Goal: Understand process/instructions: Learn about a topic

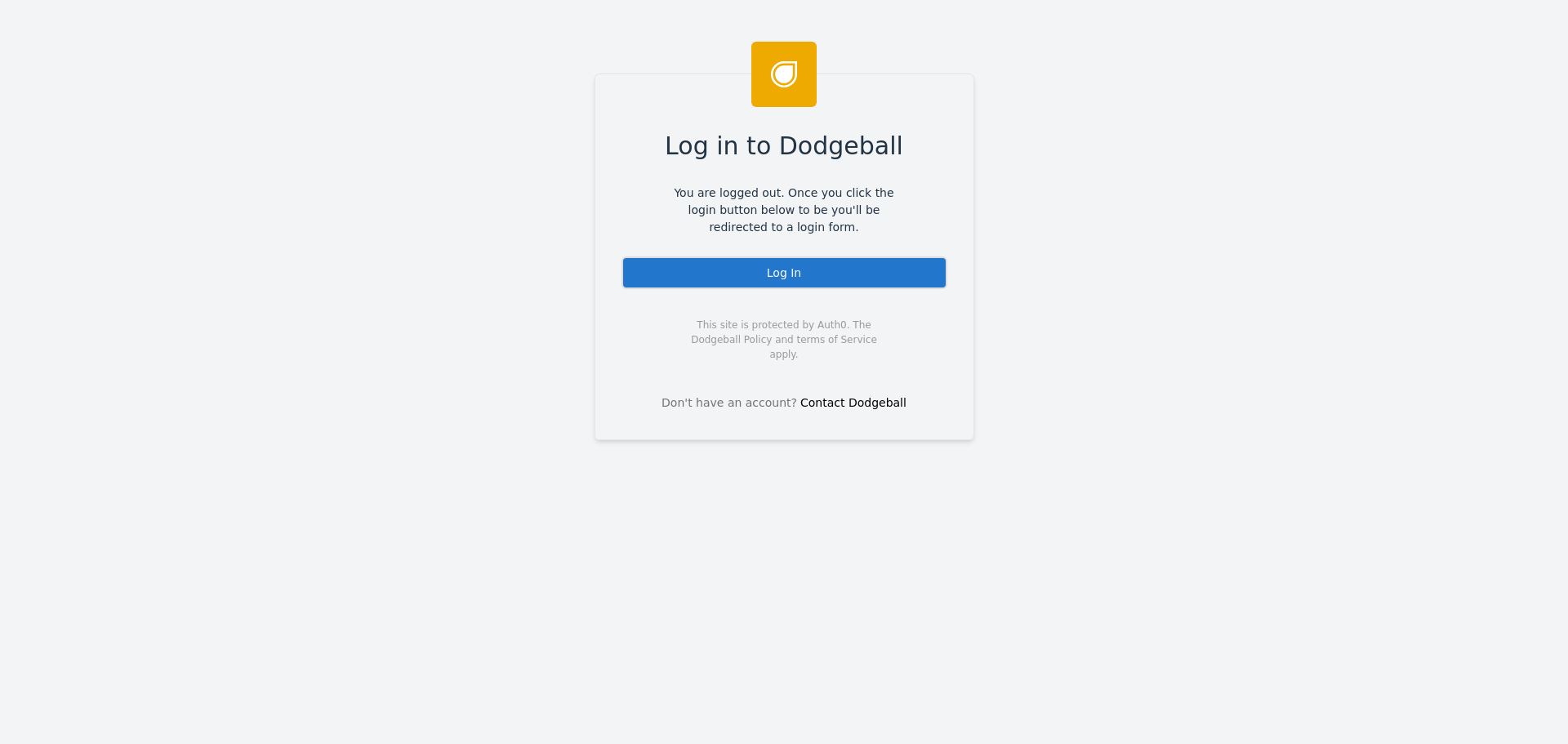
click at [800, 282] on div "Log In" at bounding box center [784, 273] width 325 height 33
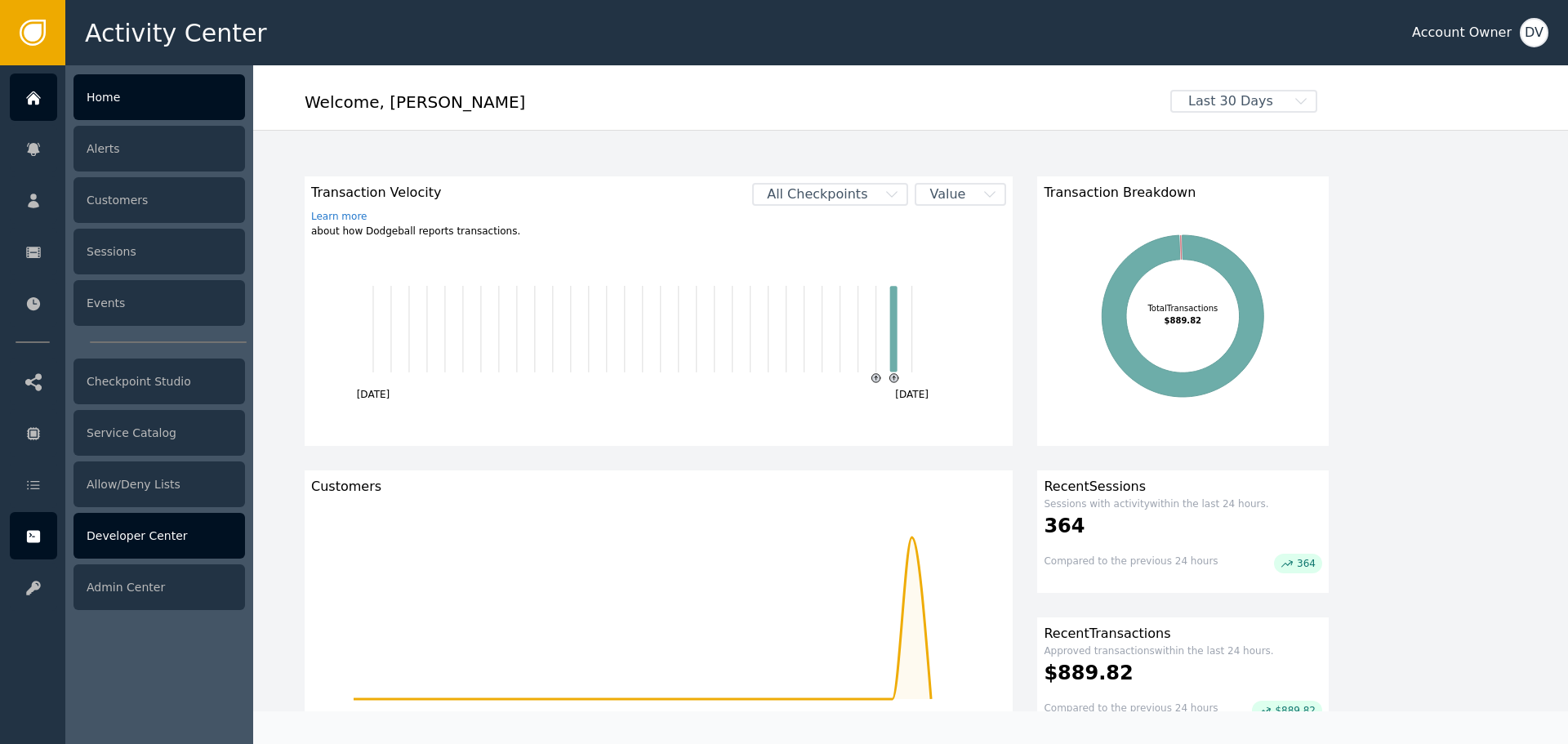
drag, startPoint x: 210, startPoint y: 533, endPoint x: 137, endPoint y: 539, distance: 73.2
click at [137, 539] on div "Developer Center" at bounding box center [160, 536] width 171 height 46
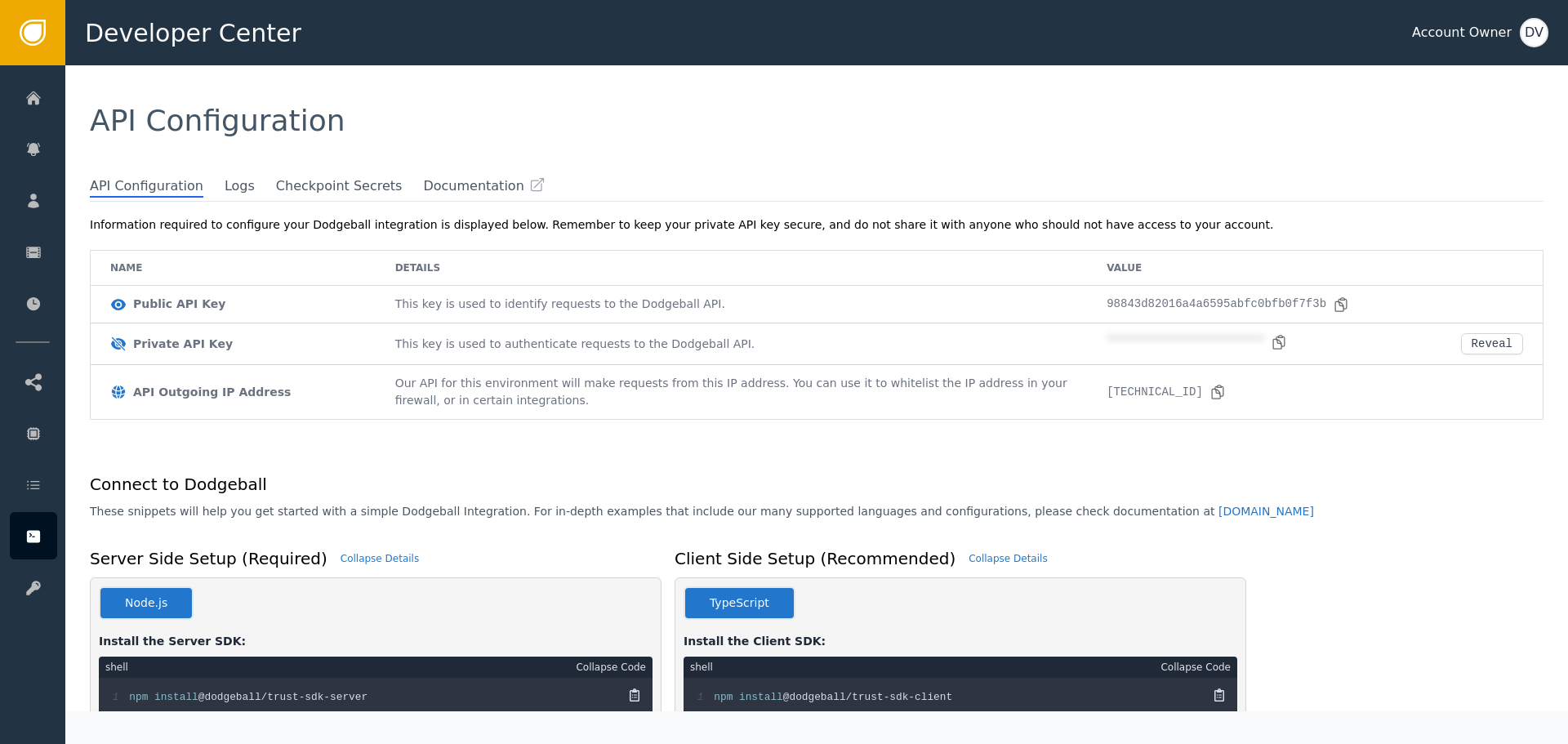
click at [213, 201] on div "**********" at bounding box center [825, 456] width 1487 height 512
click at [224, 185] on span "Logs" at bounding box center [239, 187] width 30 height 21
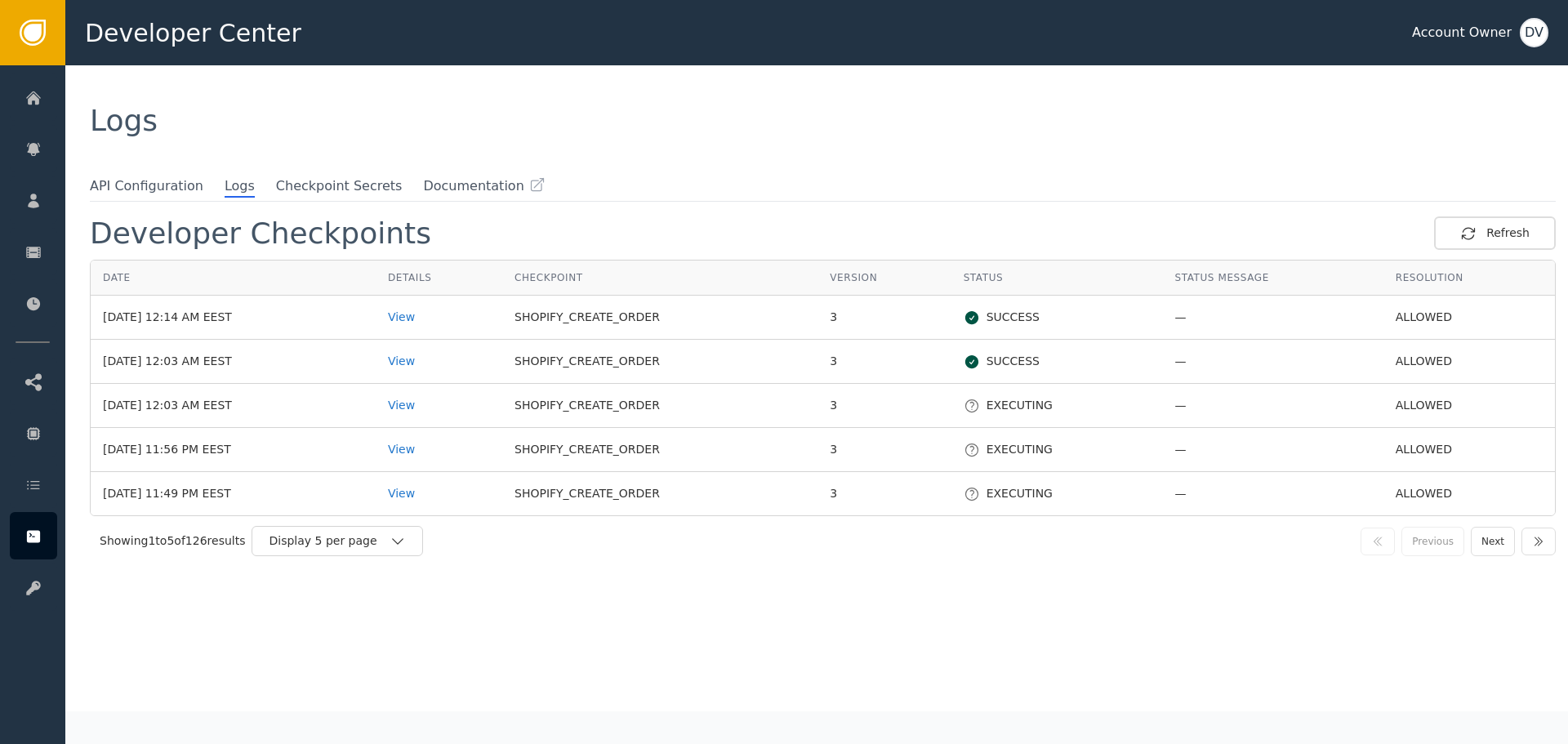
click at [966, 404] on icon at bounding box center [972, 406] width 16 height 16
click at [432, 408] on div "View" at bounding box center [439, 405] width 102 height 17
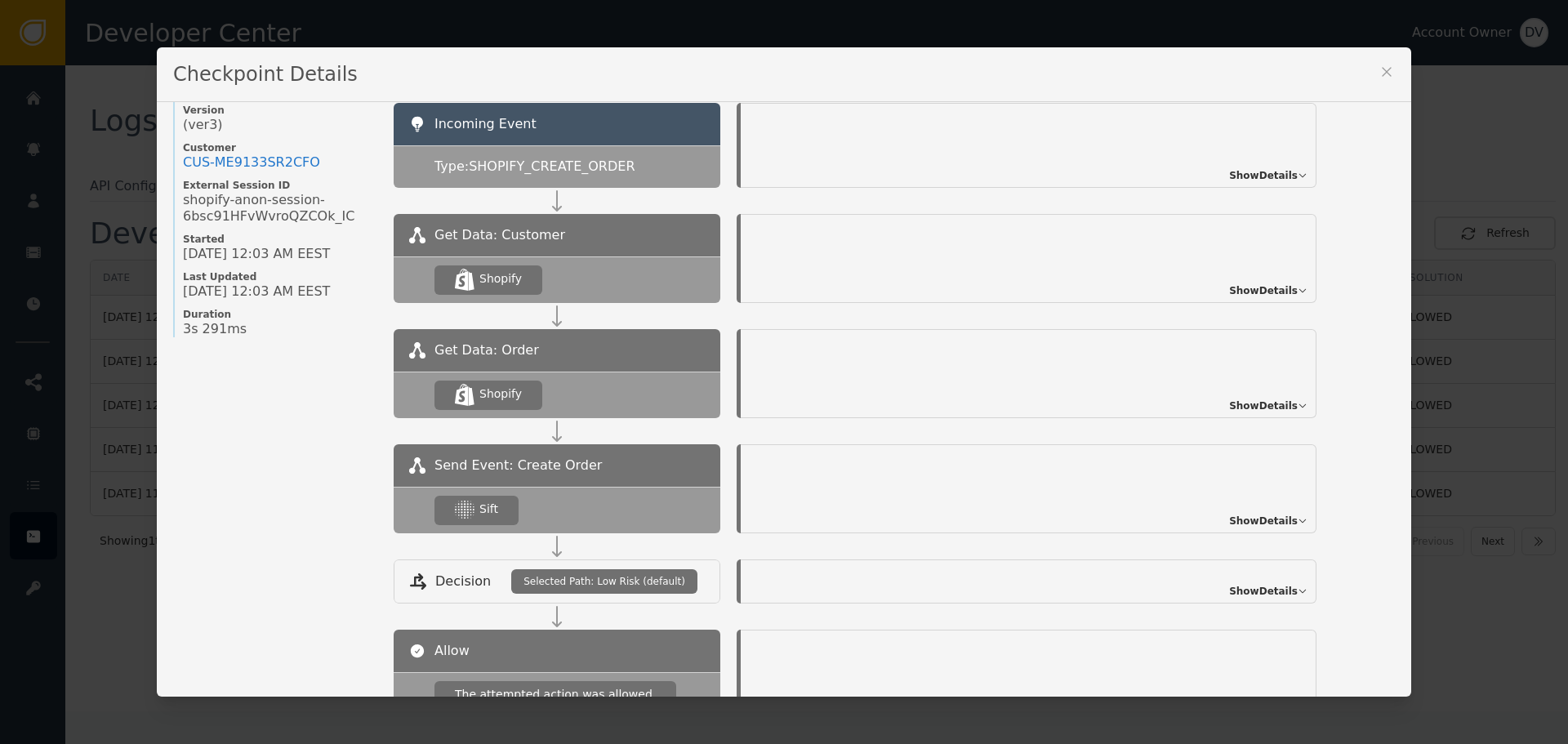
scroll to position [82, 0]
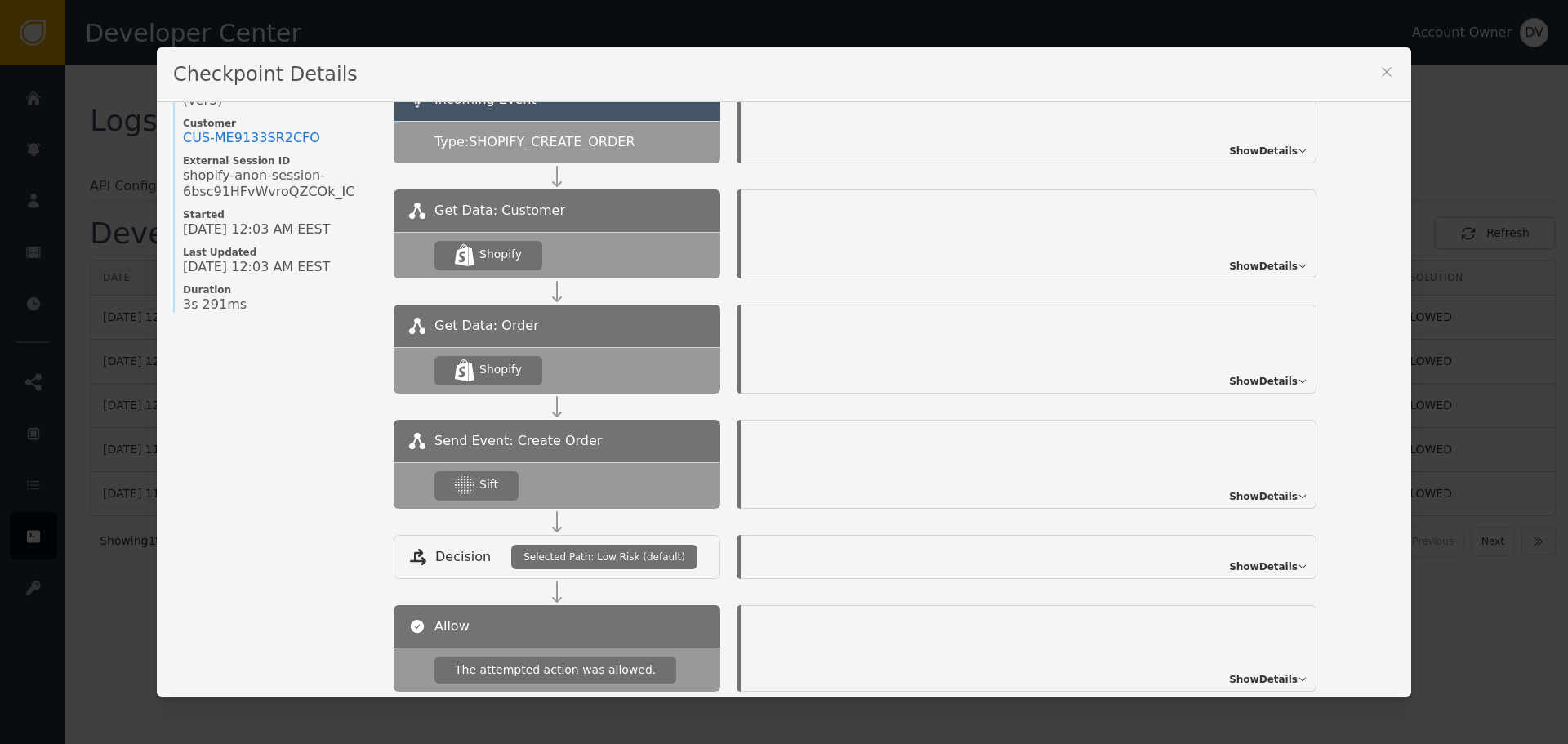
click at [1260, 496] on span "Show Details" at bounding box center [1263, 497] width 68 height 15
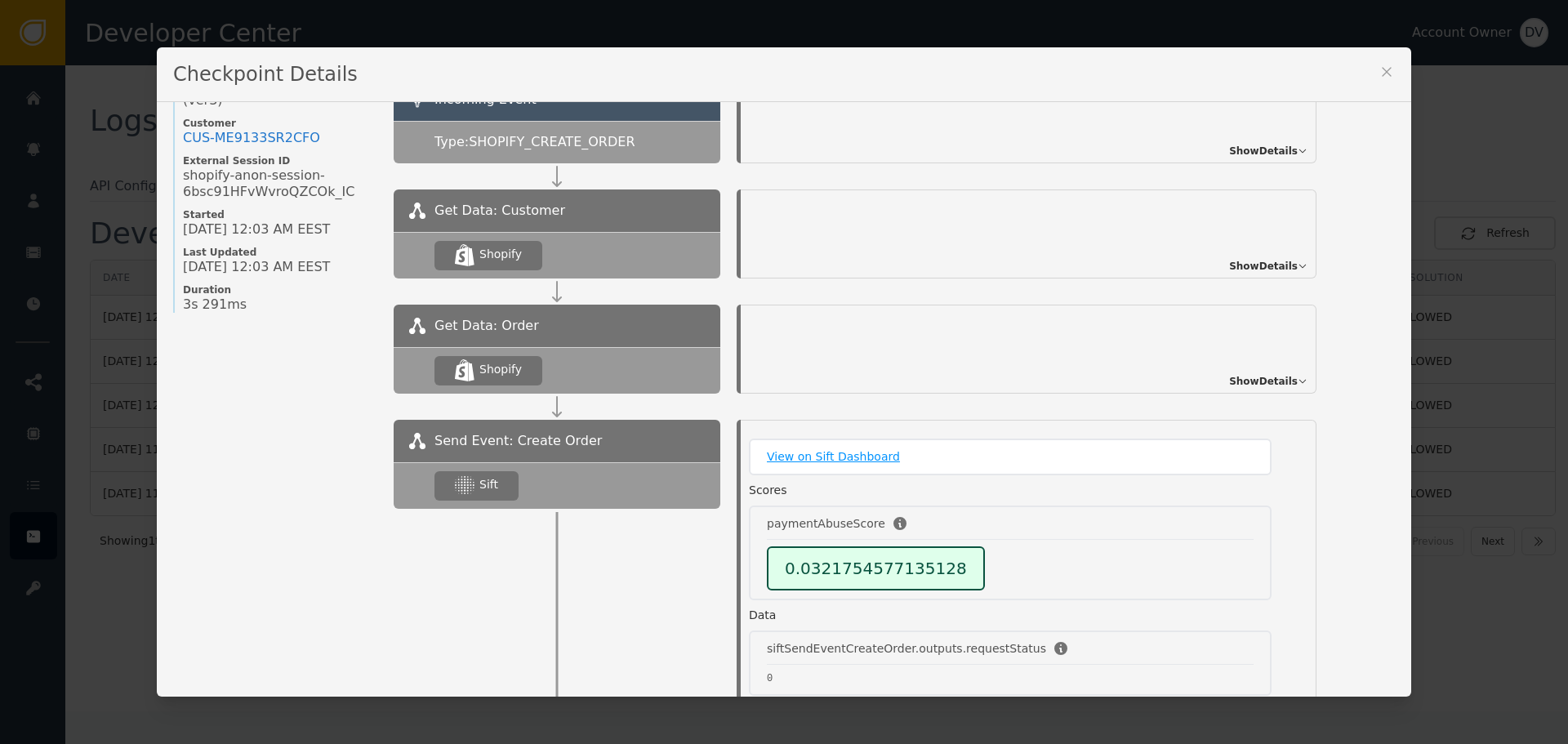
scroll to position [62, 0]
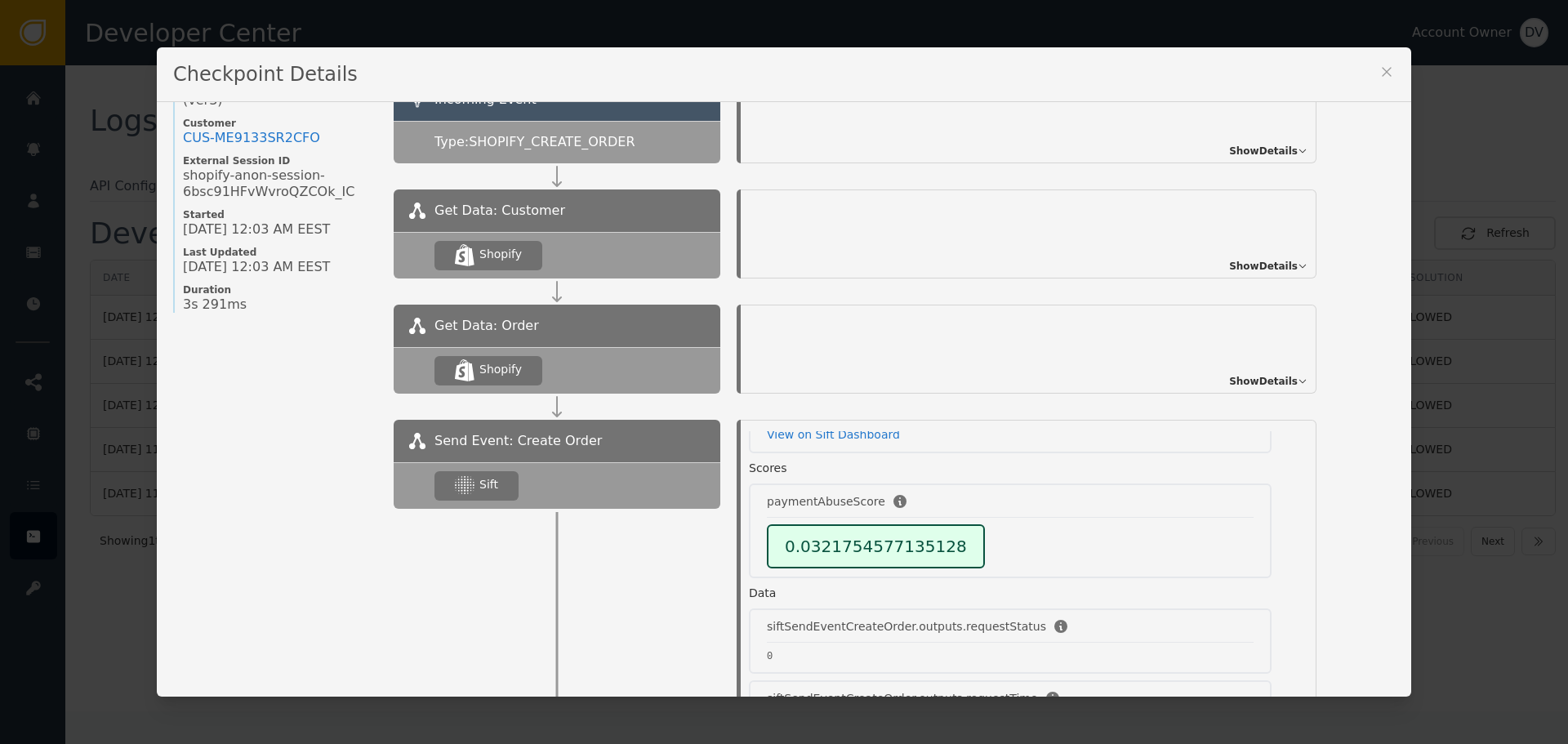
click at [1390, 70] on div "Checkpoint Details" at bounding box center [784, 75] width 1254 height 55
click at [1378, 74] on icon at bounding box center [1387, 72] width 16 height 16
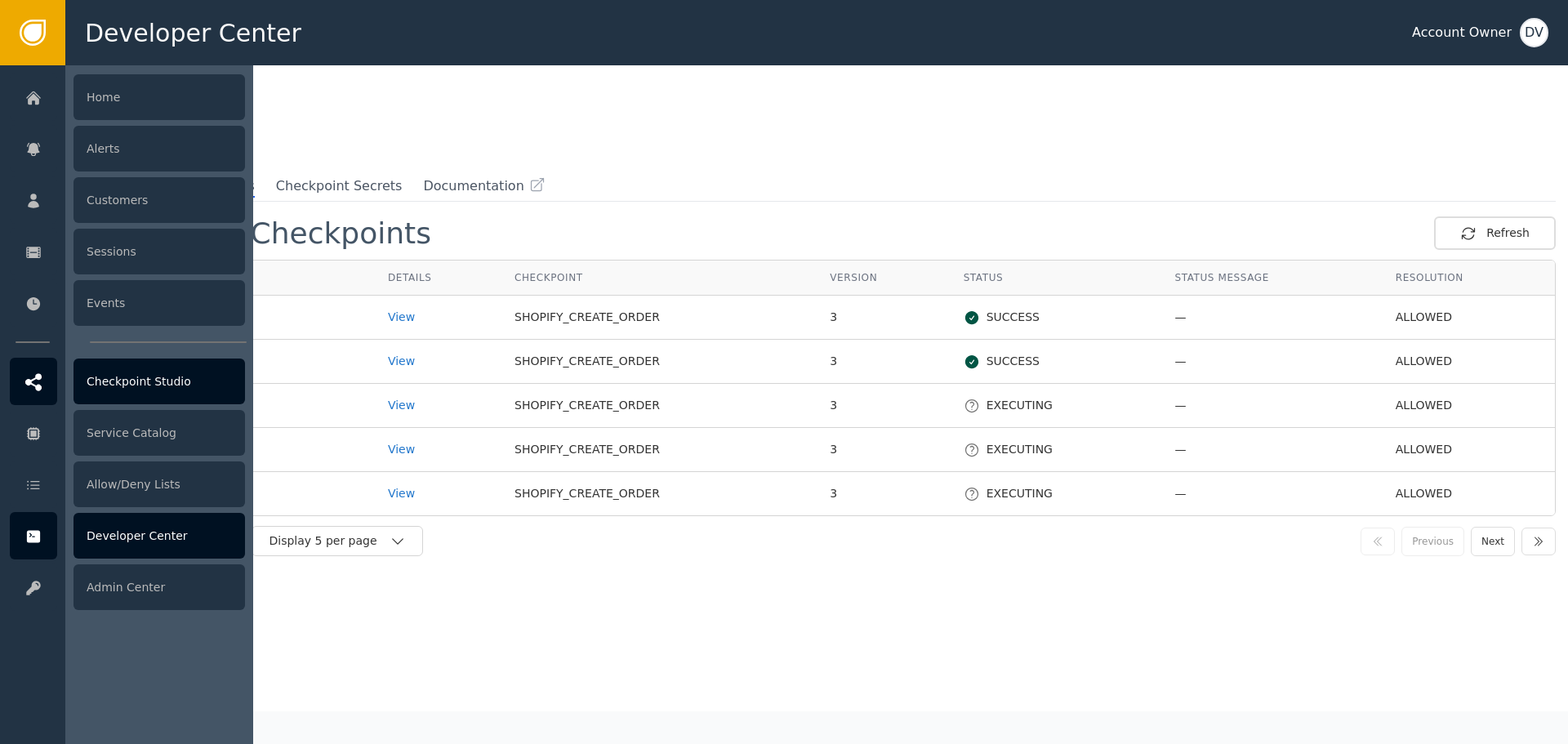
click at [186, 397] on div "Checkpoint Studio" at bounding box center [160, 381] width 171 height 46
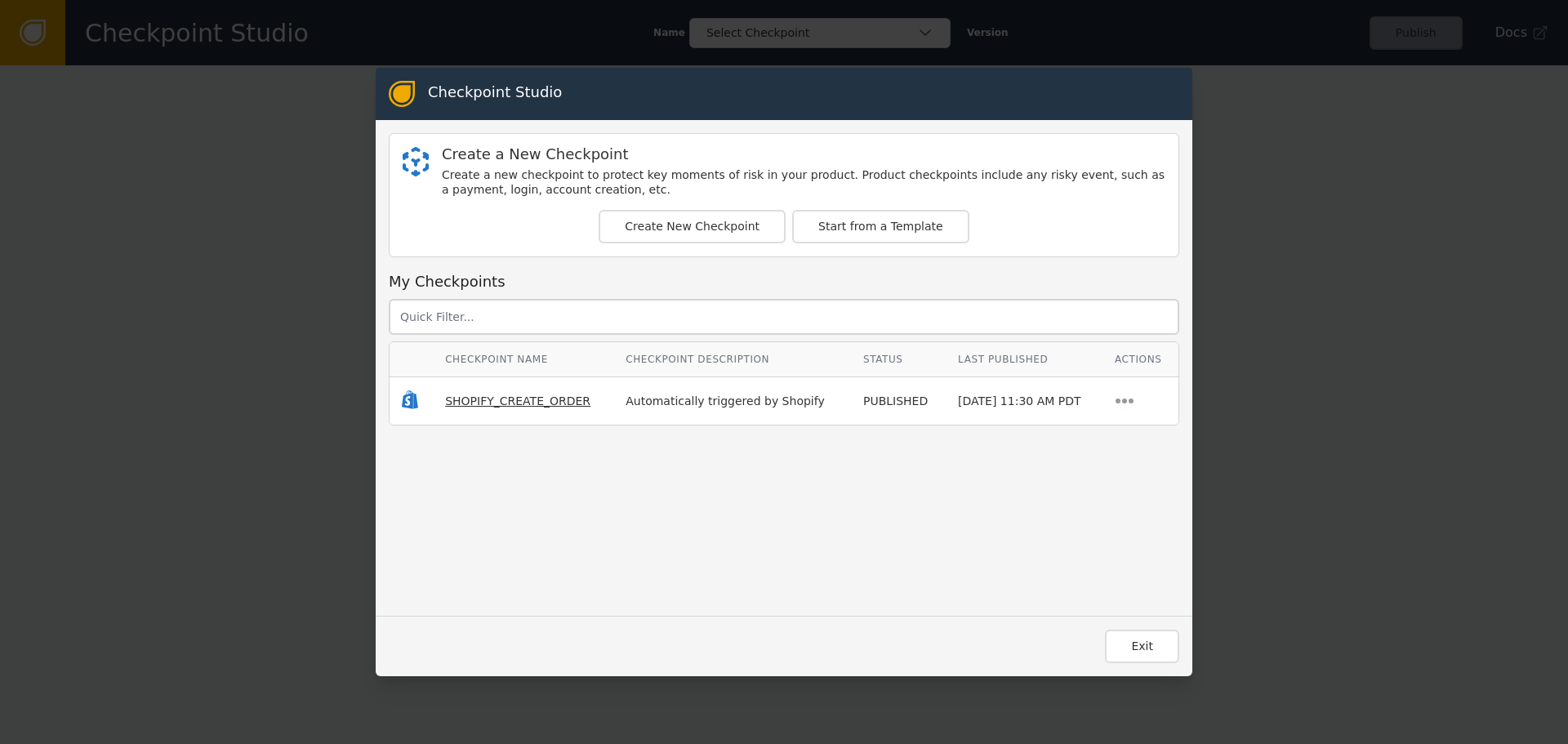
click at [466, 400] on span "SHOPIFY_CREATE_ORDER" at bounding box center [517, 401] width 145 height 13
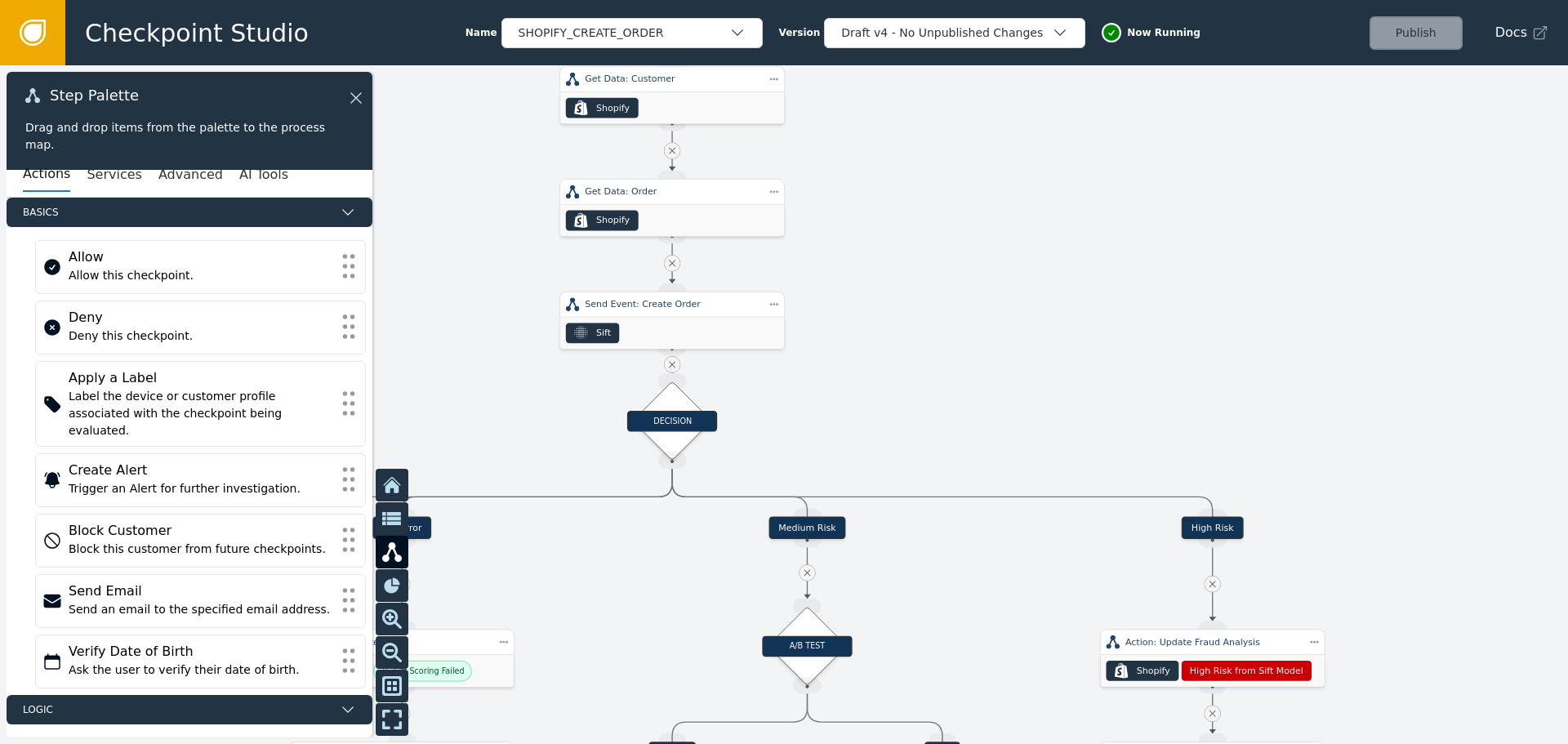
drag, startPoint x: 777, startPoint y: 563, endPoint x: 834, endPoint y: 177, distance: 390.2
click at [836, 180] on div at bounding box center [784, 405] width 1568 height 679
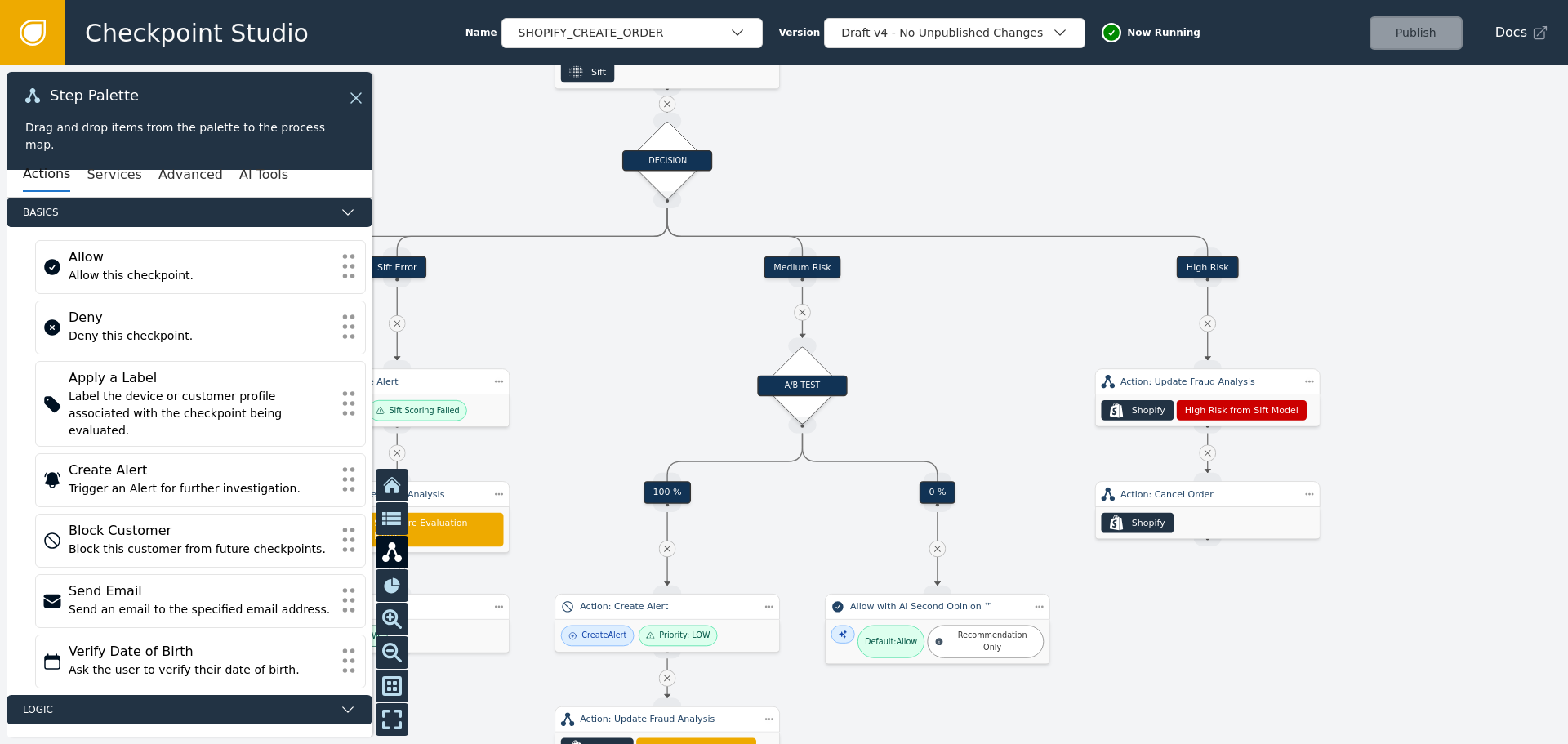
drag, startPoint x: 918, startPoint y: 358, endPoint x: 922, endPoint y: 152, distance: 206.0
click at [922, 152] on div at bounding box center [784, 405] width 1568 height 679
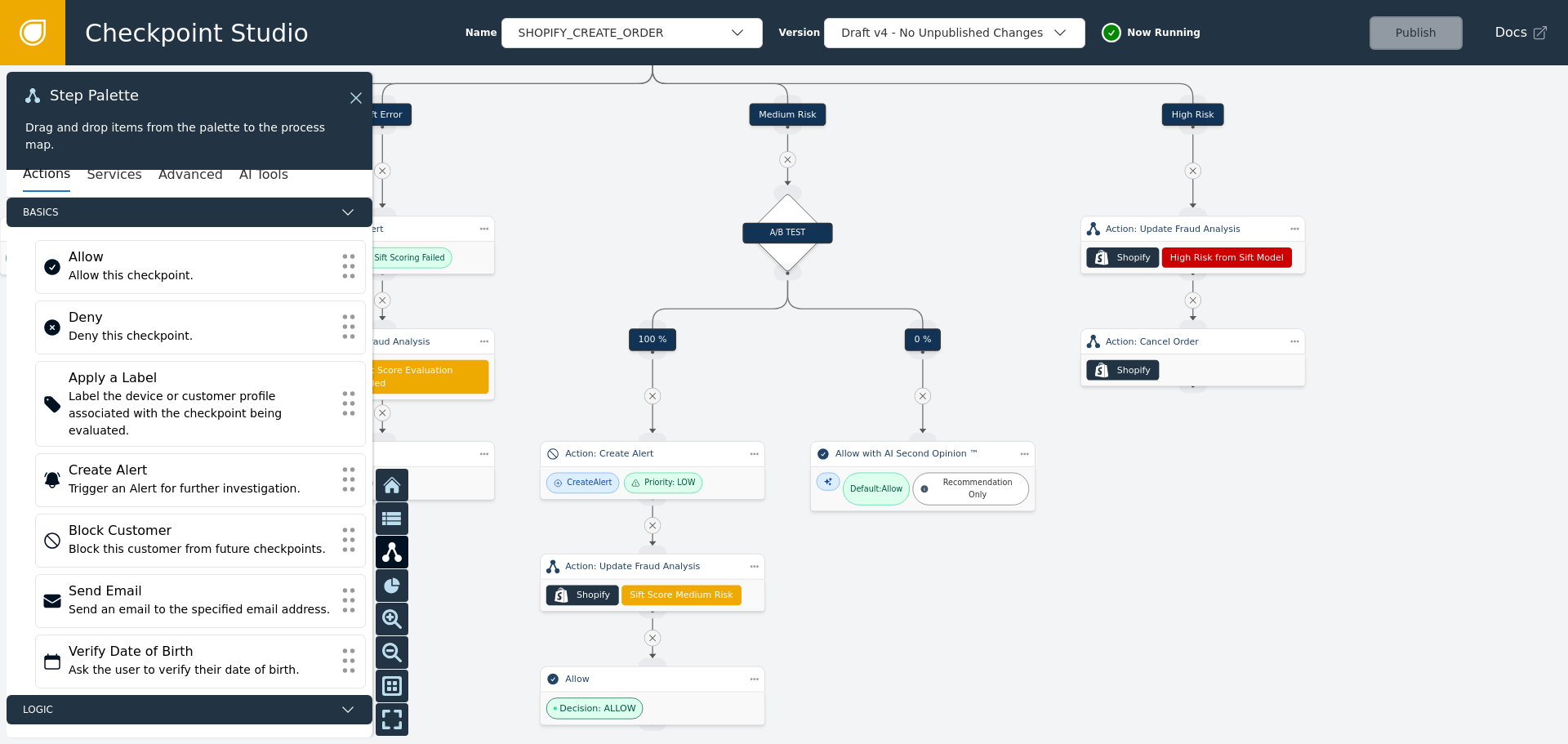
drag, startPoint x: 967, startPoint y: 423, endPoint x: 954, endPoint y: 269, distance: 154.5
click at [954, 269] on div at bounding box center [784, 405] width 1568 height 679
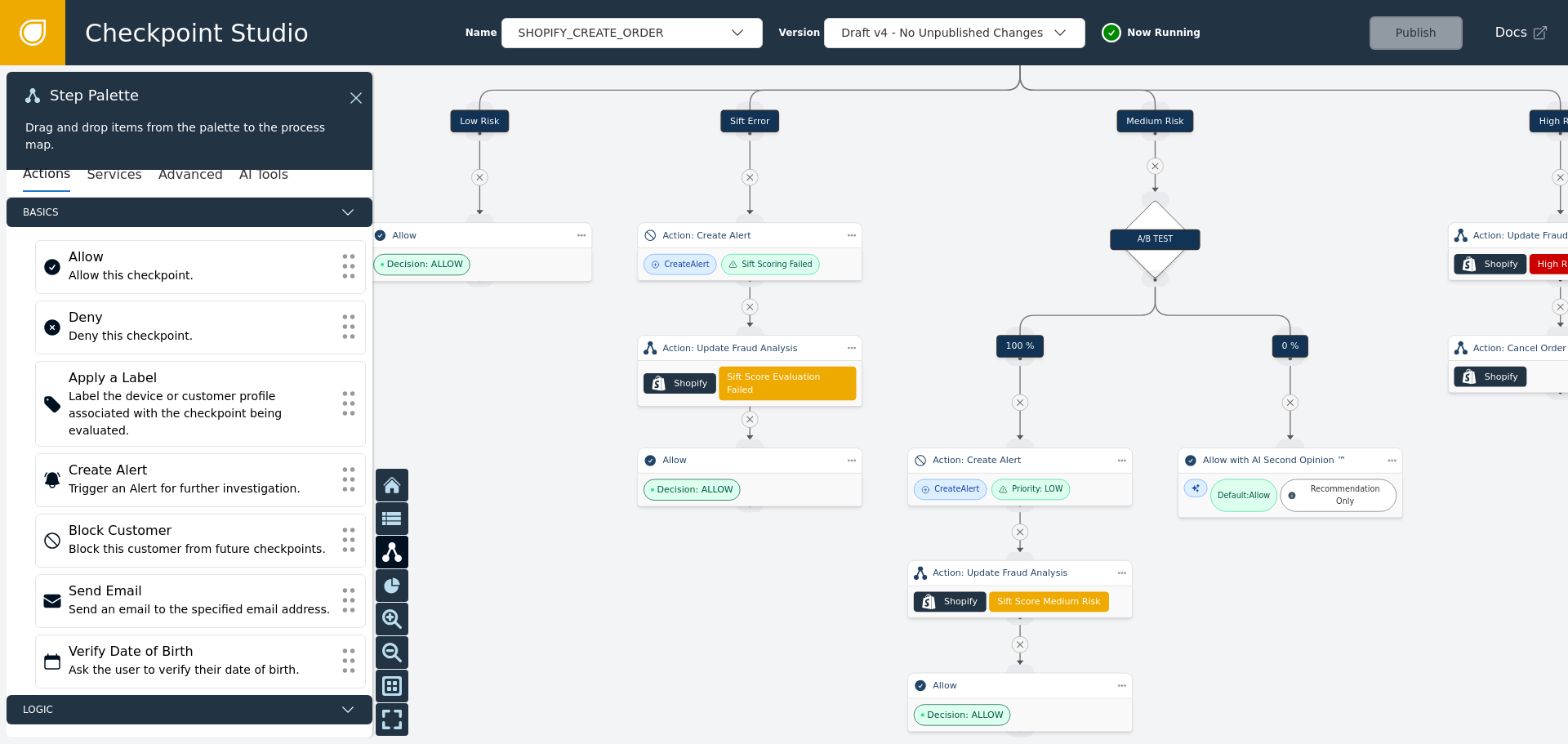
drag, startPoint x: 872, startPoint y: 640, endPoint x: 1235, endPoint y: 658, distance: 363.4
click at [1235, 658] on div at bounding box center [784, 405] width 1568 height 679
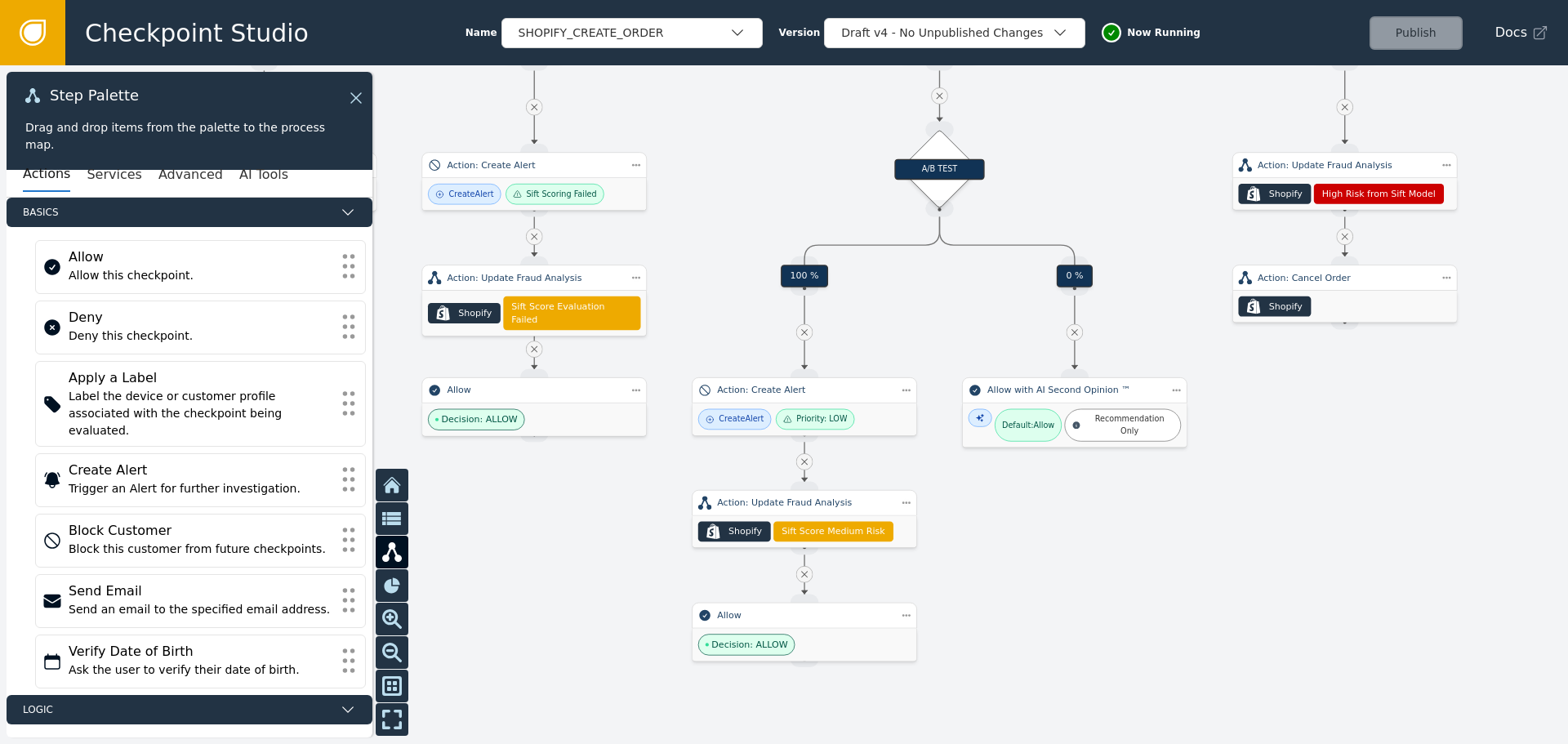
drag, startPoint x: 1259, startPoint y: 604, endPoint x: 1043, endPoint y: 534, distance: 227.1
click at [1043, 534] on div at bounding box center [784, 405] width 1568 height 679
click at [851, 621] on div "Allow" at bounding box center [805, 615] width 175 height 14
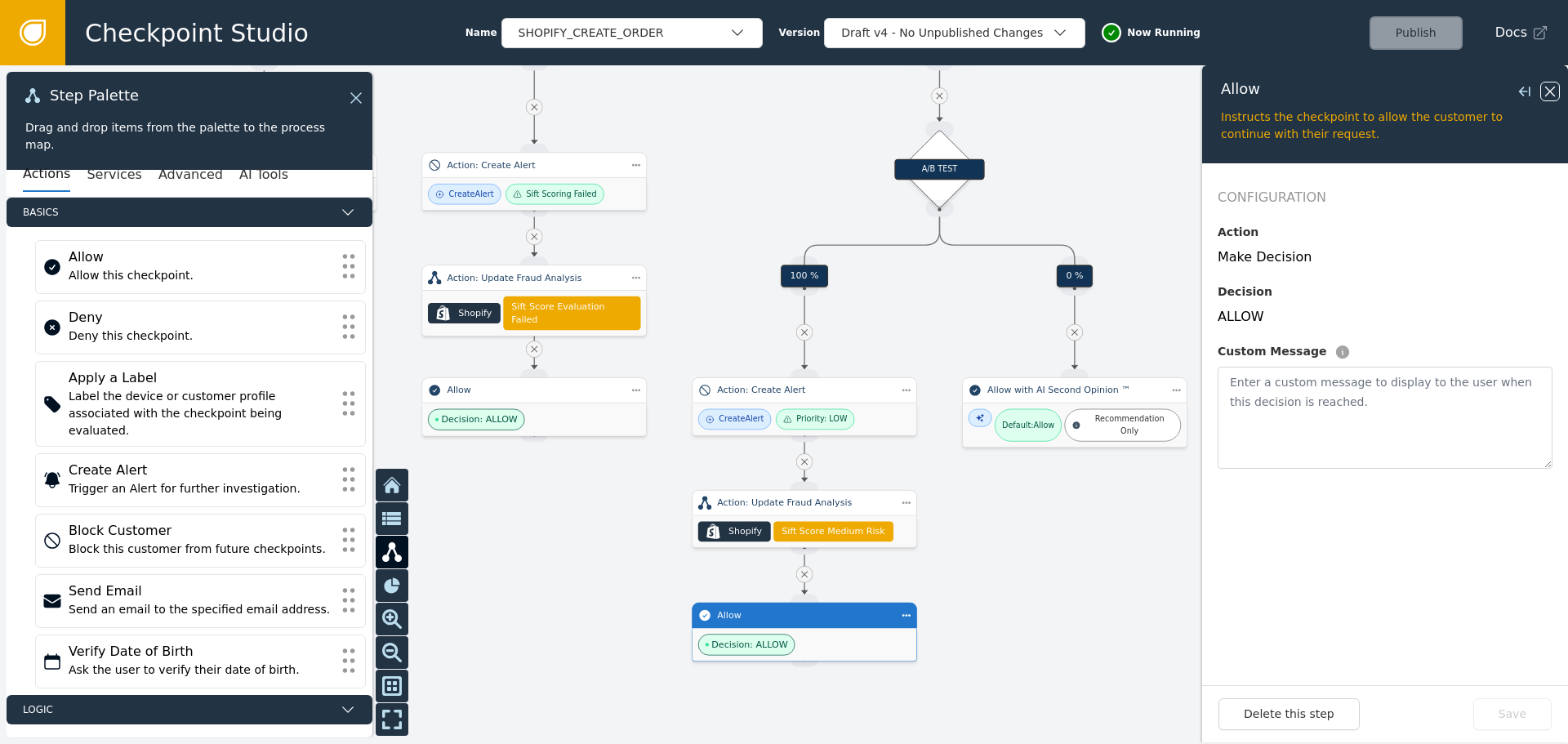
click at [1551, 90] on icon at bounding box center [1551, 91] width 18 height 18
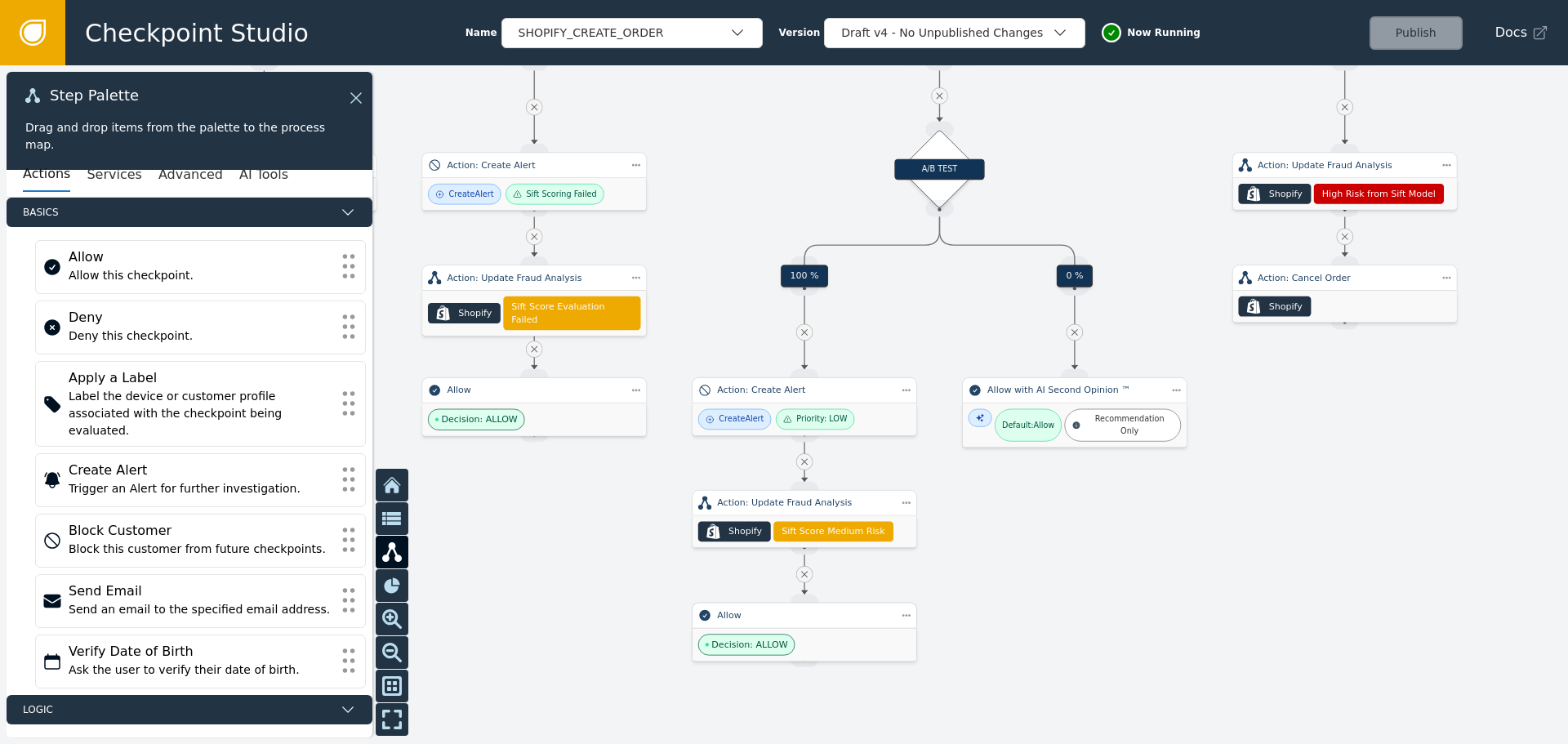
click at [816, 646] on div "Decision: ALLOW" at bounding box center [804, 645] width 223 height 33
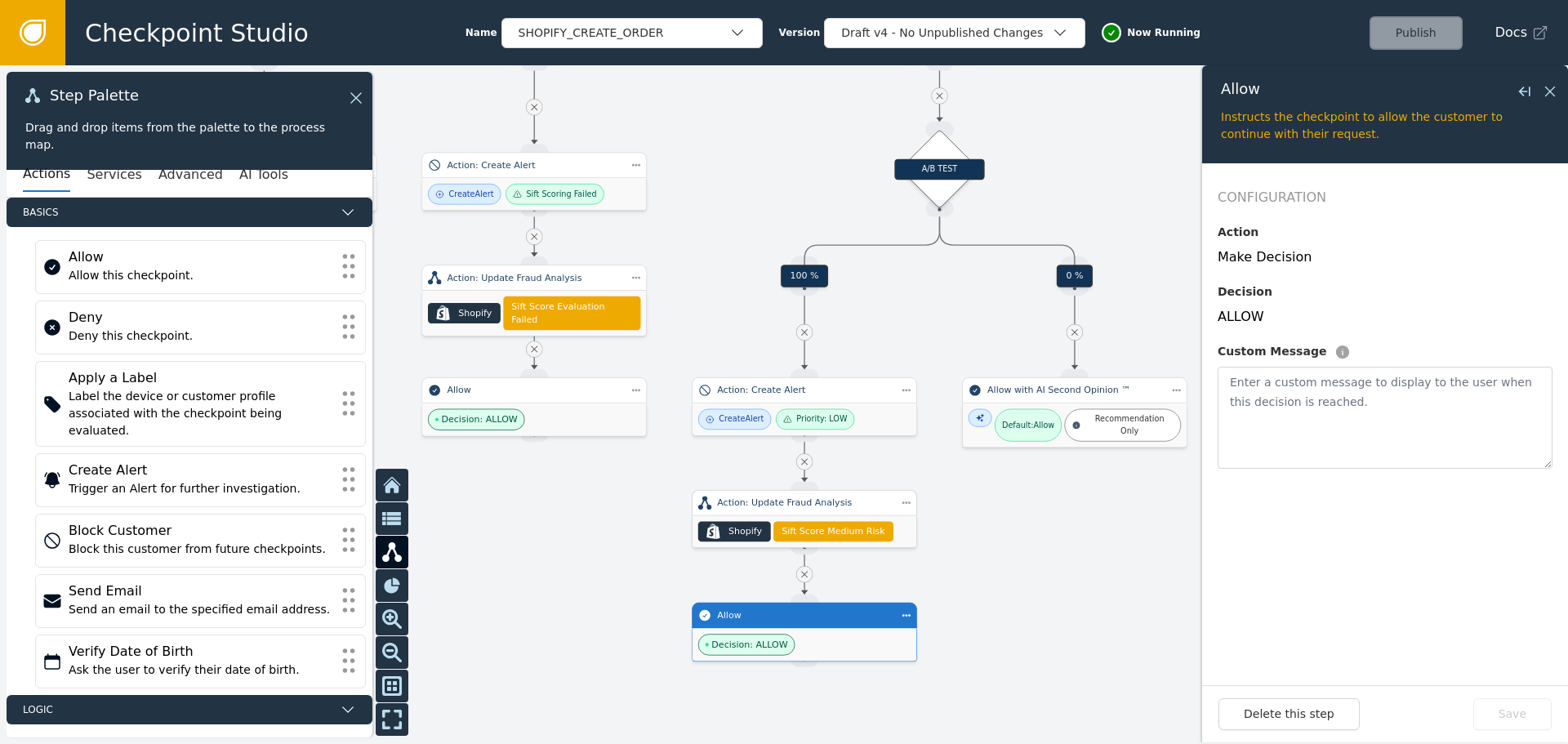
click at [805, 533] on span "Sift Score Medium Risk" at bounding box center [832, 532] width 103 height 14
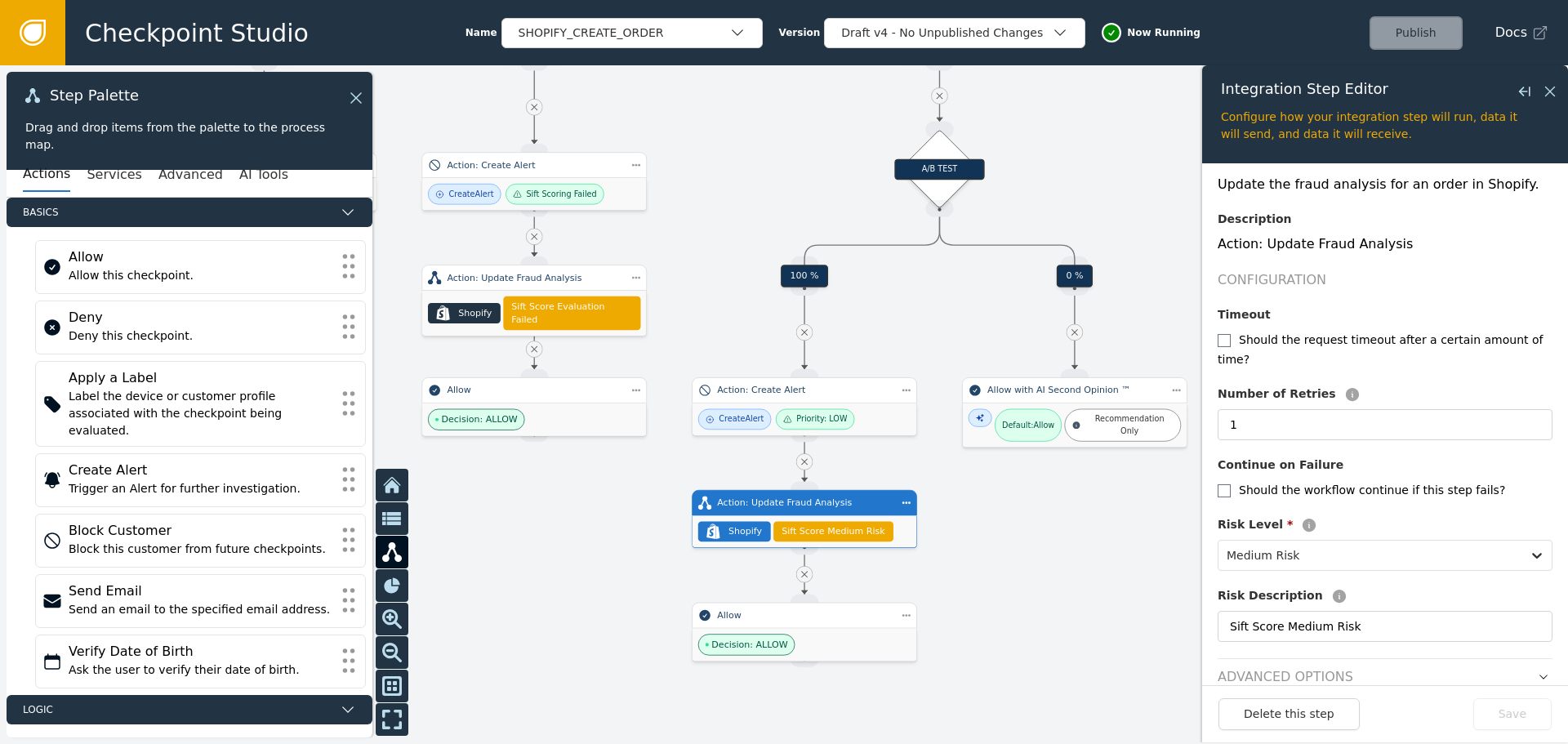
scroll to position [161, 0]
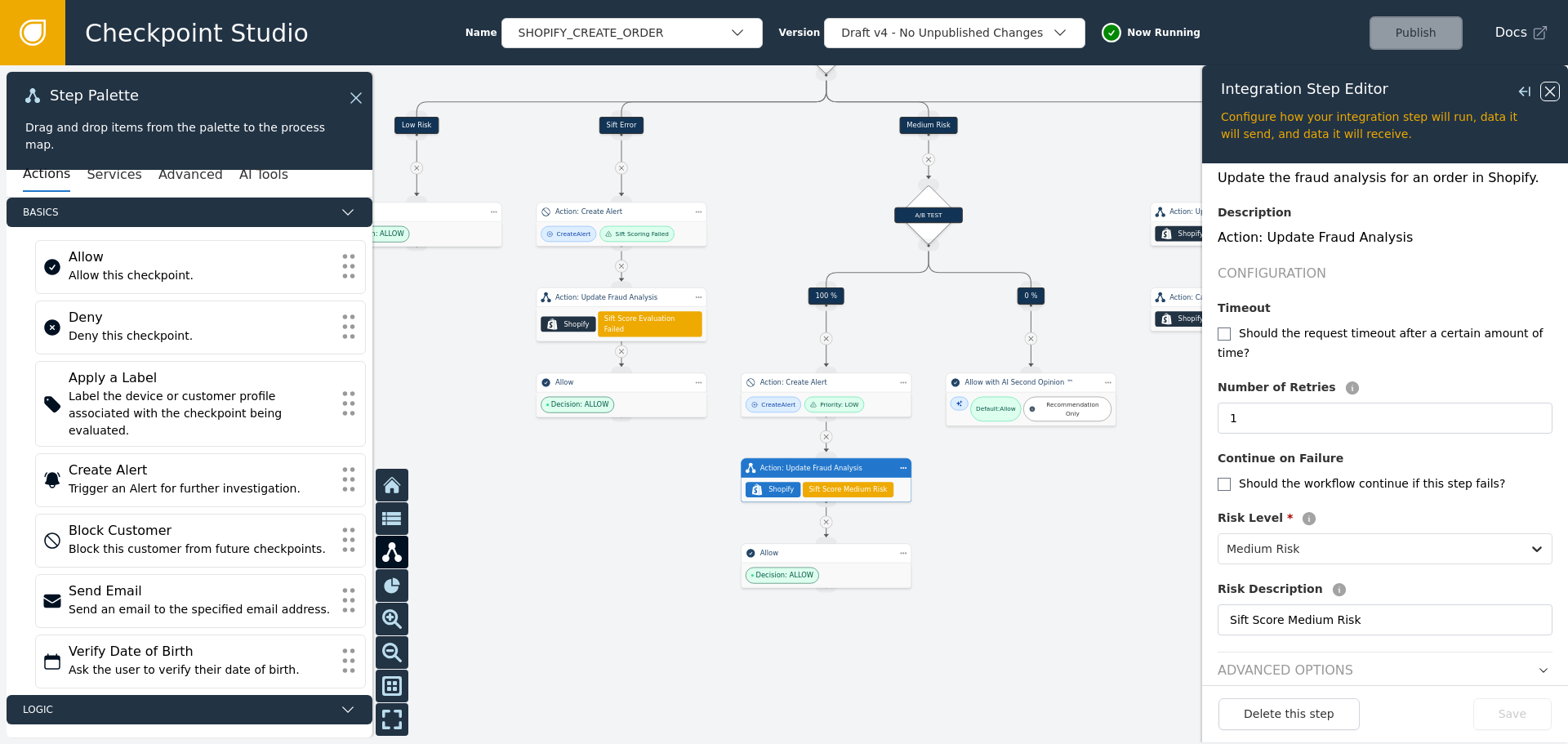
click at [1551, 86] on icon at bounding box center [1551, 91] width 18 height 18
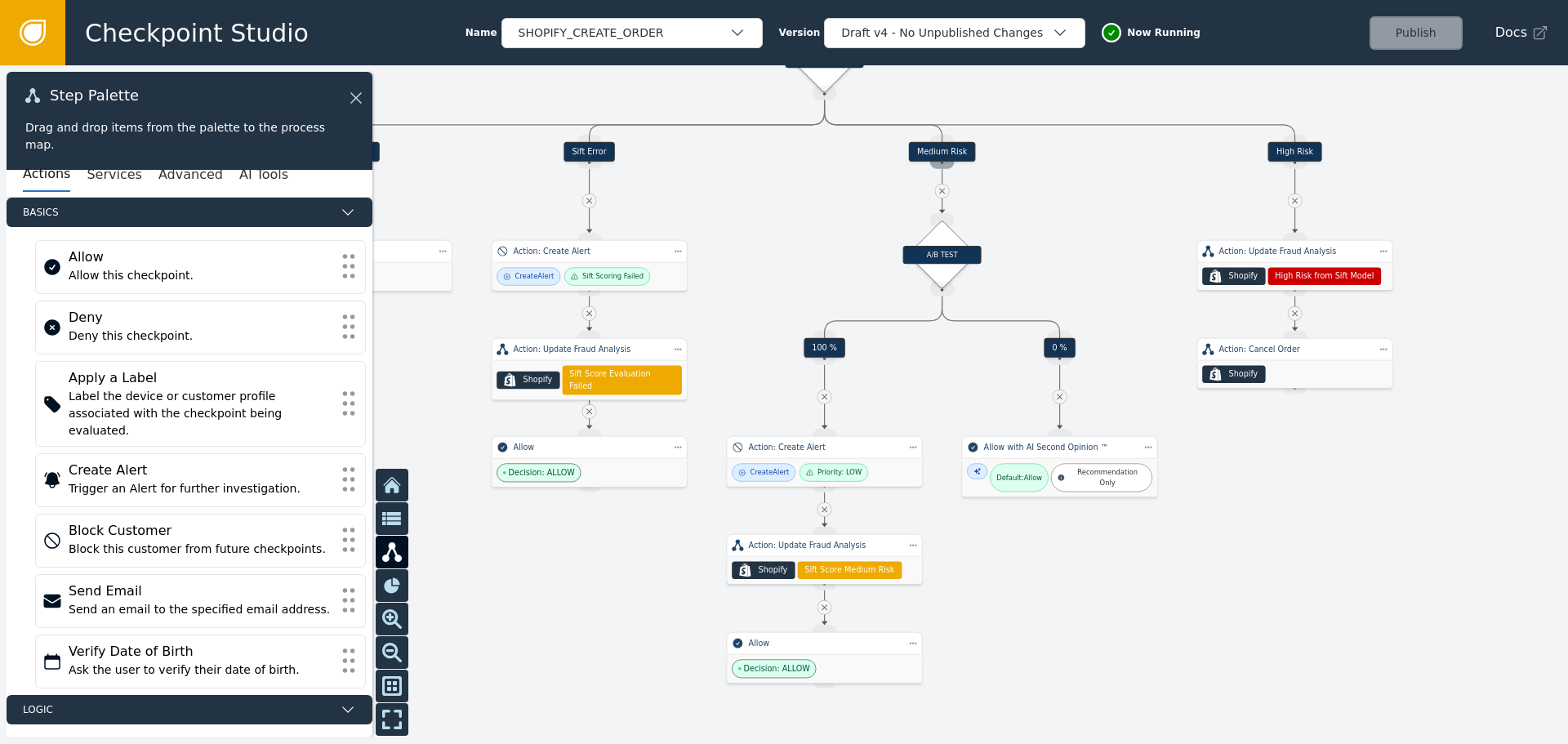
click at [935, 154] on div "Source Handle for step" at bounding box center [943, 161] width 25 height 15
click at [943, 154] on div "Source Handle for step" at bounding box center [943, 161] width 25 height 15
click at [942, 149] on div "Medium Risk" at bounding box center [942, 152] width 67 height 20
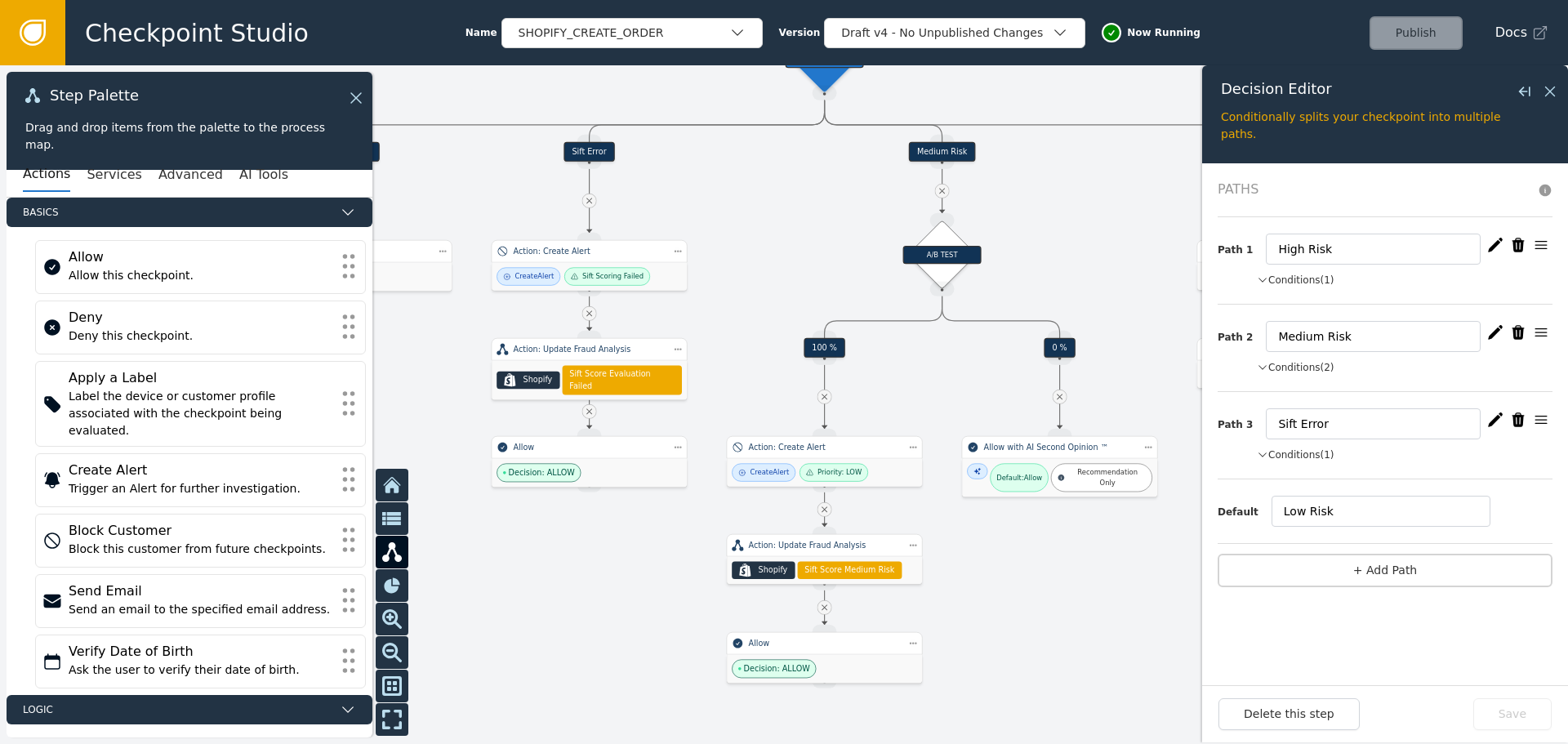
click at [1494, 332] on icon "button" at bounding box center [1495, 332] width 15 height 14
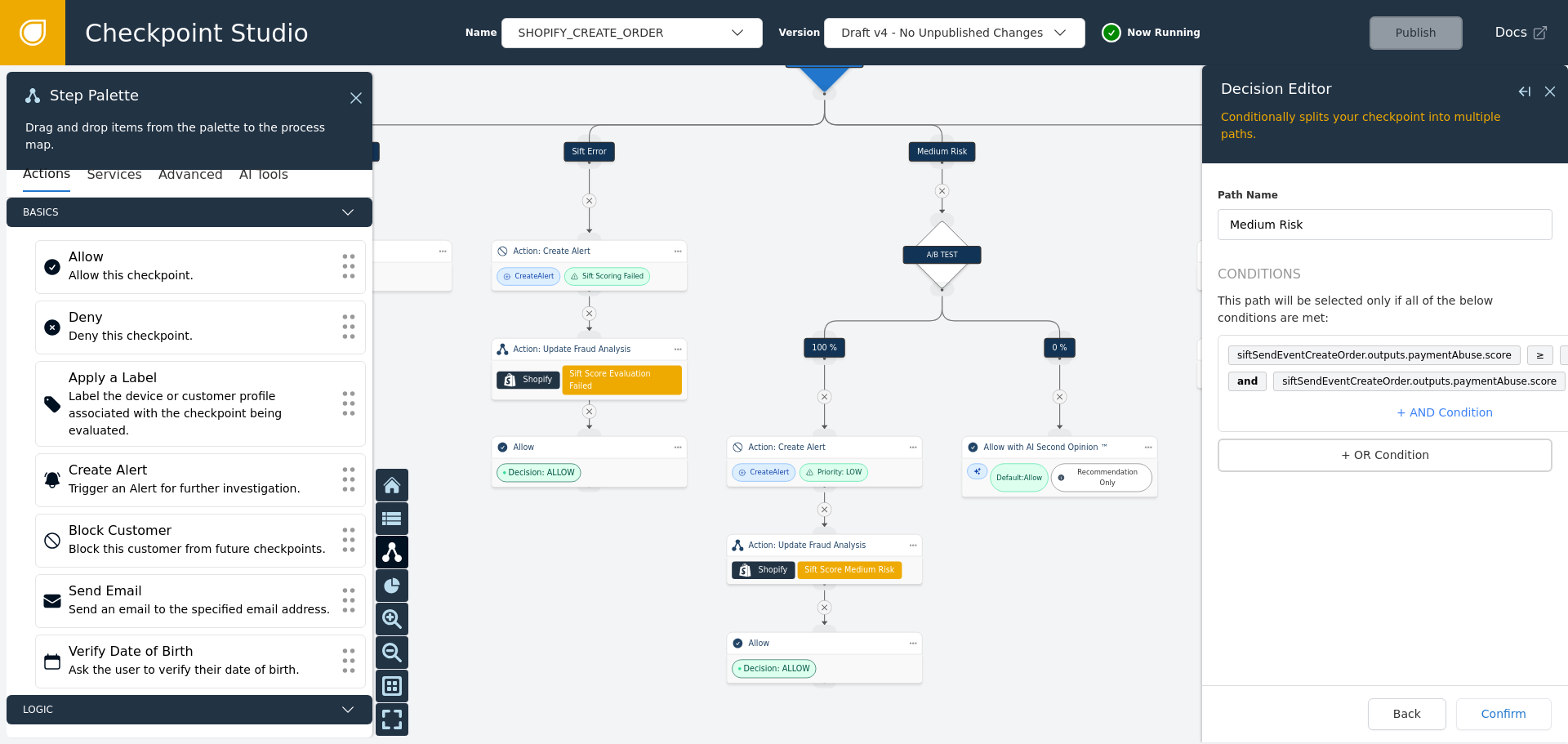
click at [1560, 346] on span "0.14" at bounding box center [1580, 356] width 40 height 20
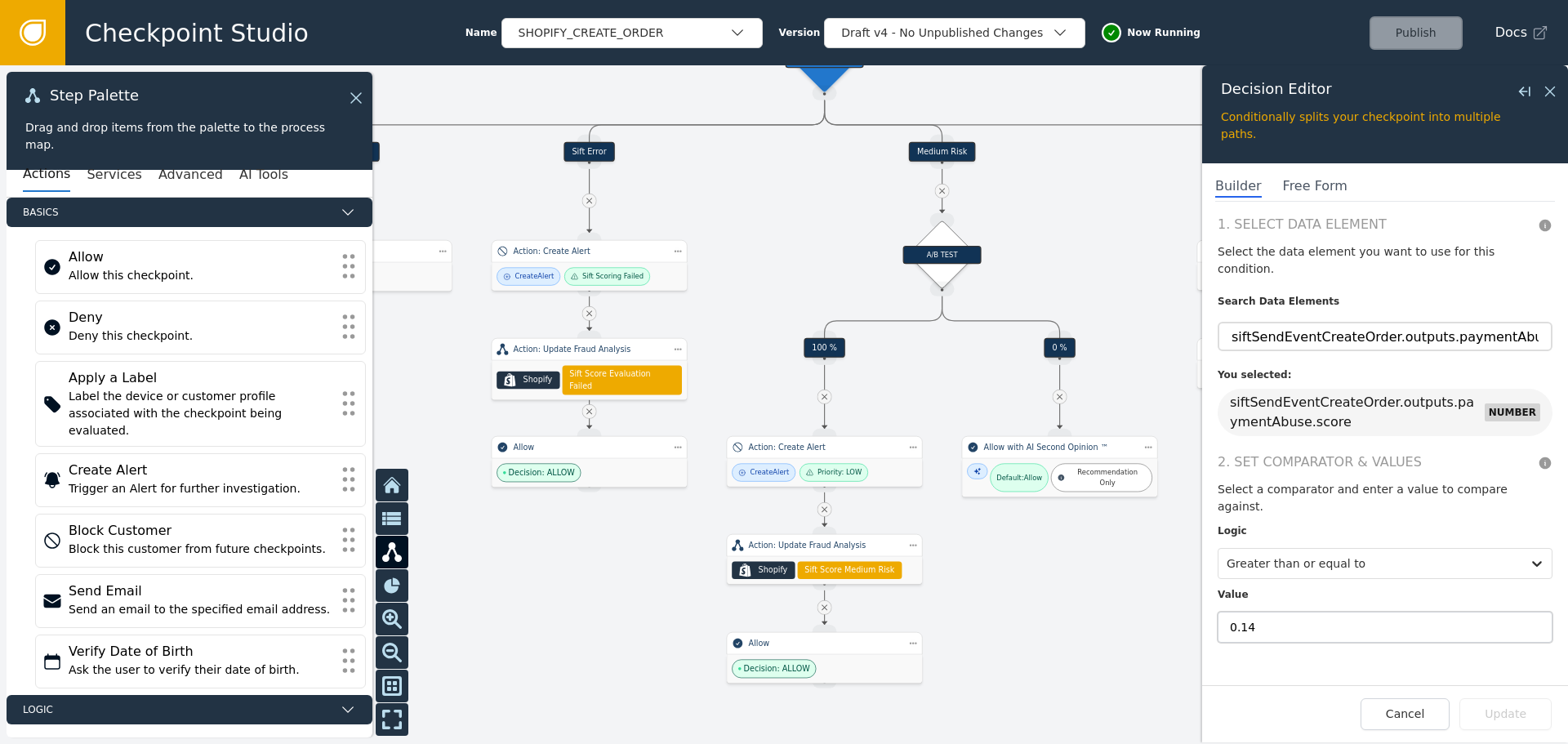
click at [1295, 612] on input "0.14" at bounding box center [1385, 627] width 335 height 31
